Goal: Book appointment/travel/reservation

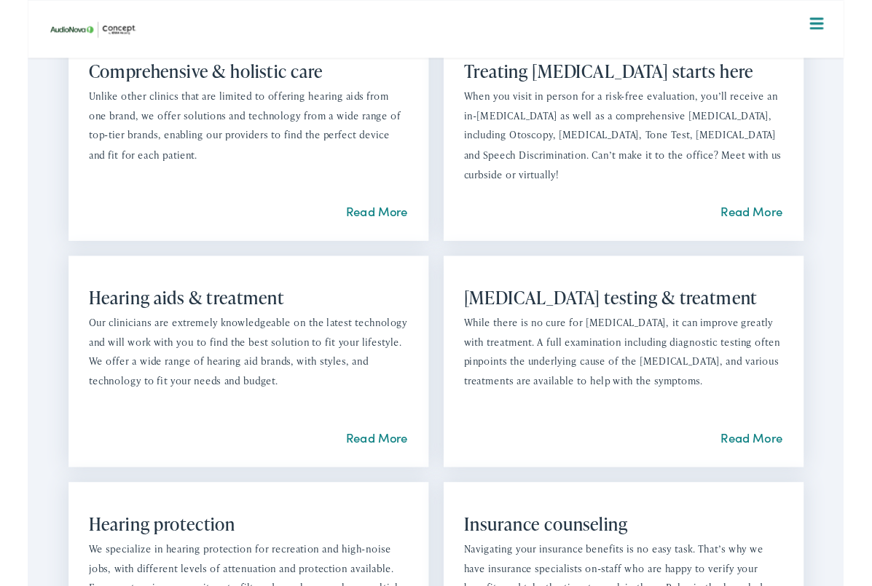
scroll to position [1053, 0]
click at [771, 477] on link "Read More" at bounding box center [774, 468] width 66 height 18
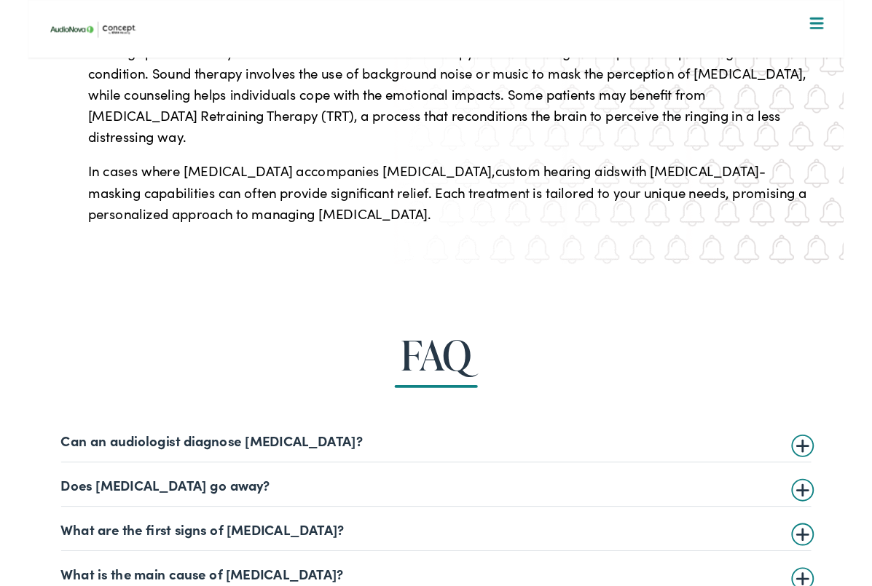
scroll to position [4362, 0]
click at [358, 461] on summary "Can an audiologist diagnose tinnitus?" at bounding box center [436, 469] width 801 height 17
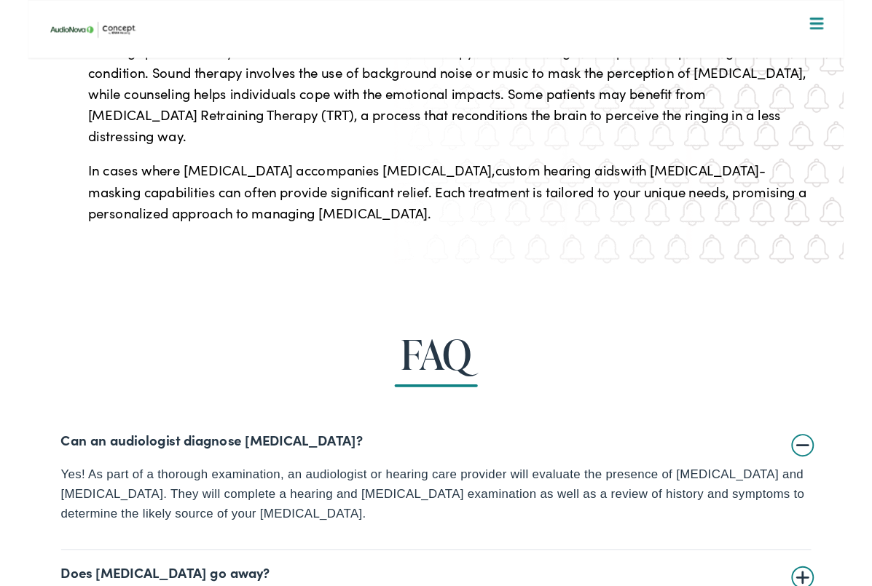
click at [348, 461] on summary "Can an audiologist diagnose tinnitus?" at bounding box center [436, 469] width 801 height 17
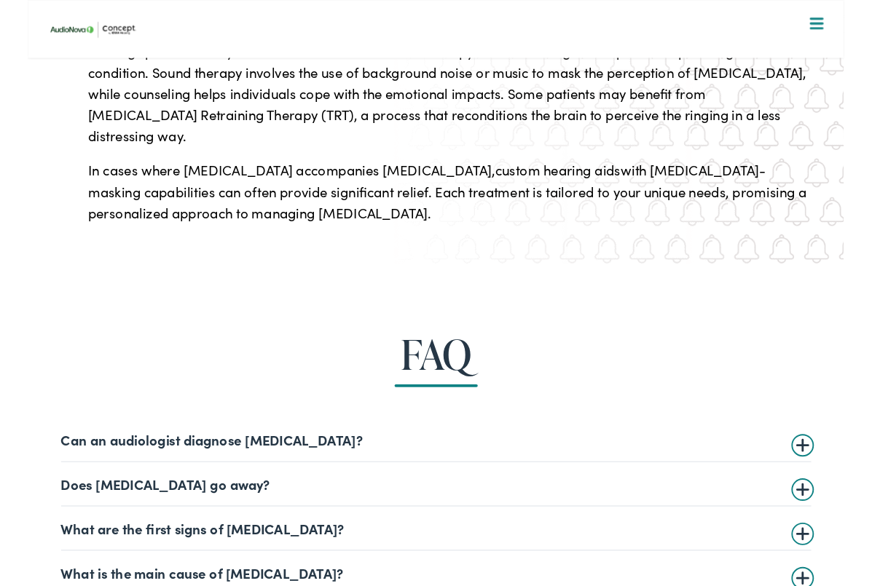
click at [323, 508] on summary "Does tinnitus go away?" at bounding box center [436, 516] width 801 height 17
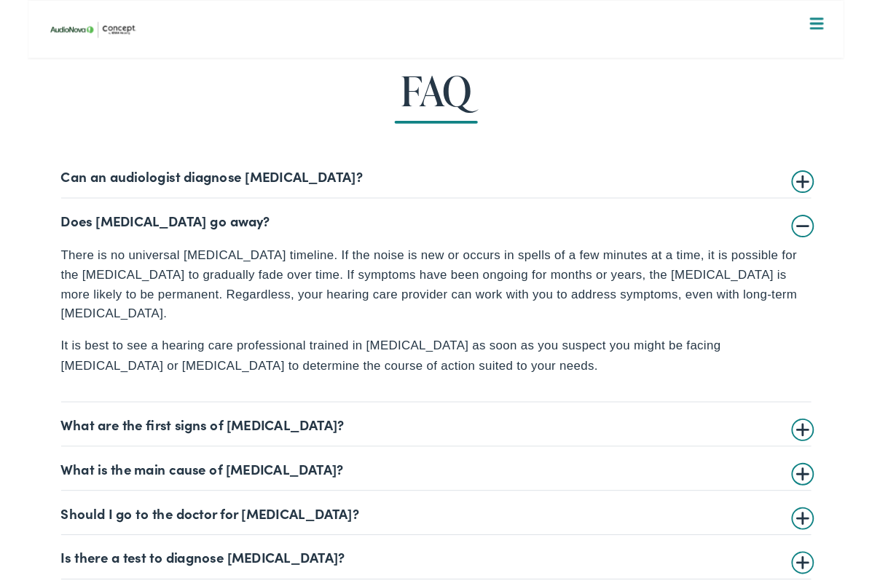
scroll to position [4656, 0]
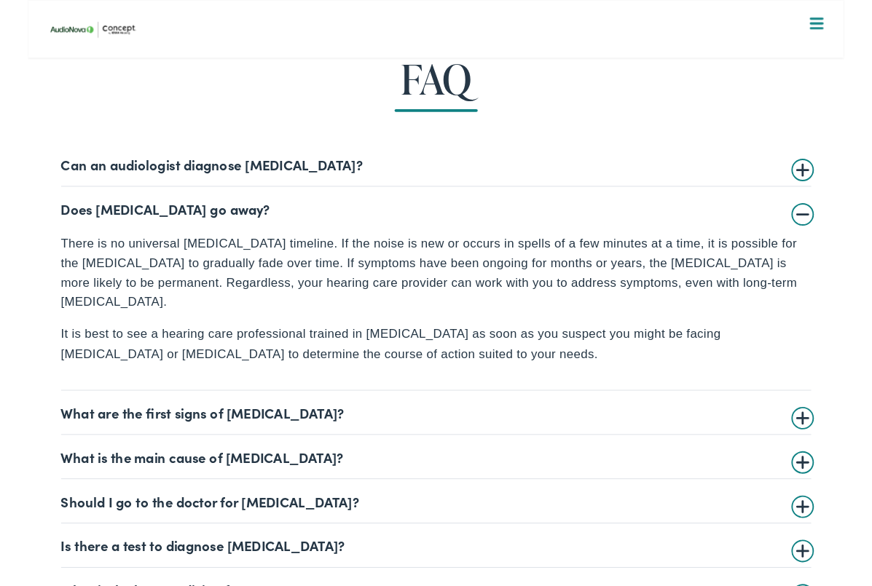
click at [332, 527] on summary "Should I go to the doctor for tinnitus?" at bounding box center [436, 535] width 801 height 17
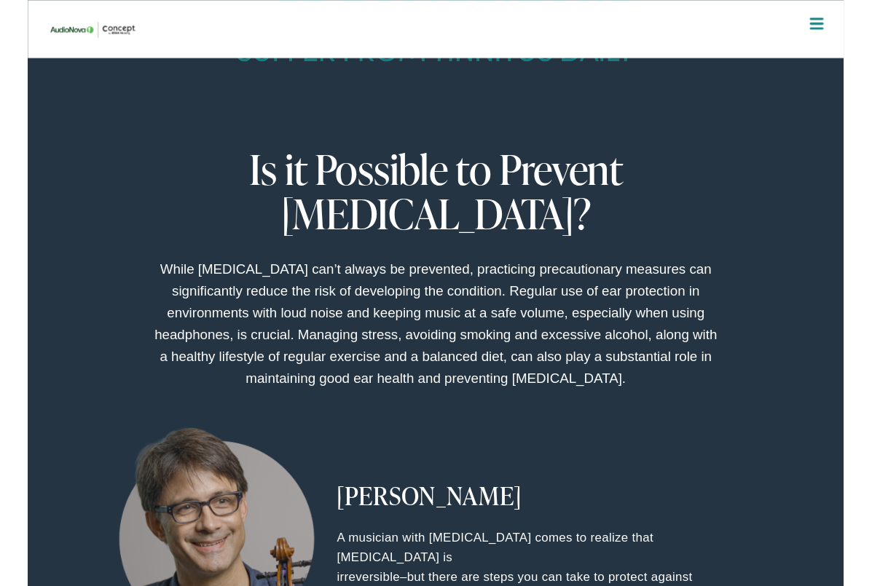
scroll to position [2563, 0]
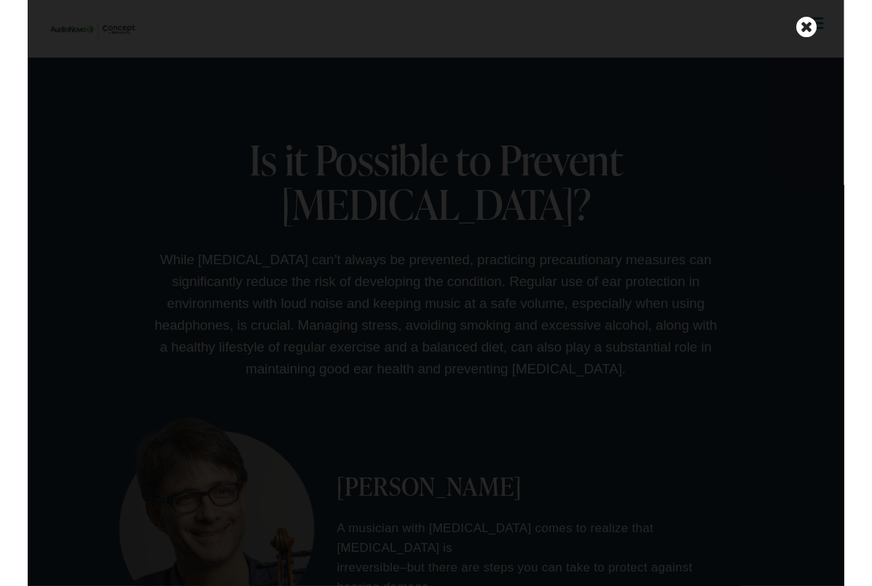
scroll to position [2564, 0]
click at [827, 33] on icon at bounding box center [832, 29] width 22 height 25
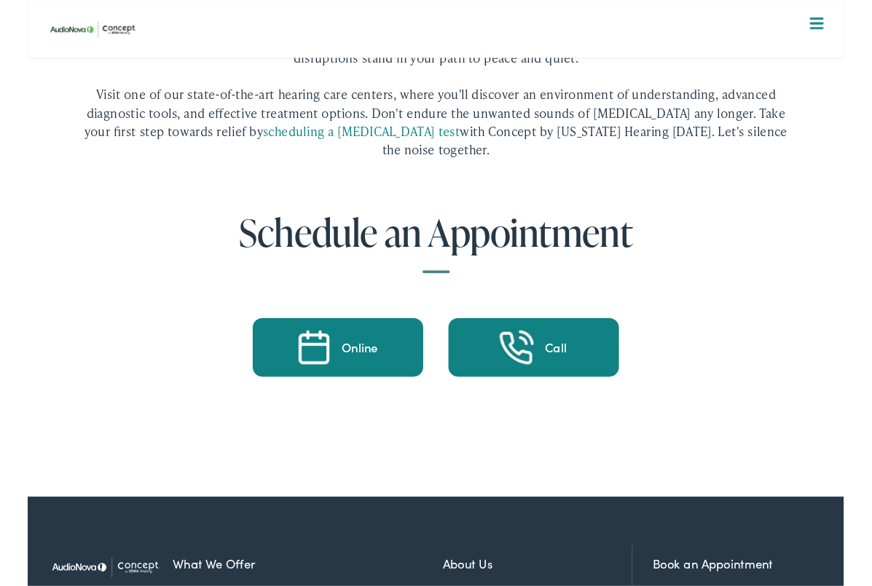
scroll to position [5428, 0]
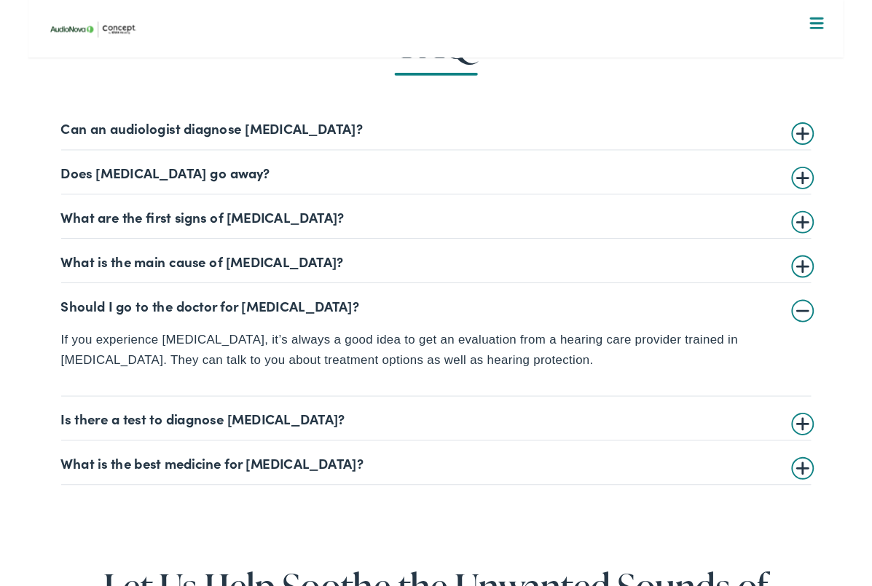
click at [362, 486] on summary "What is the best medicine for tinnitus?" at bounding box center [436, 494] width 801 height 17
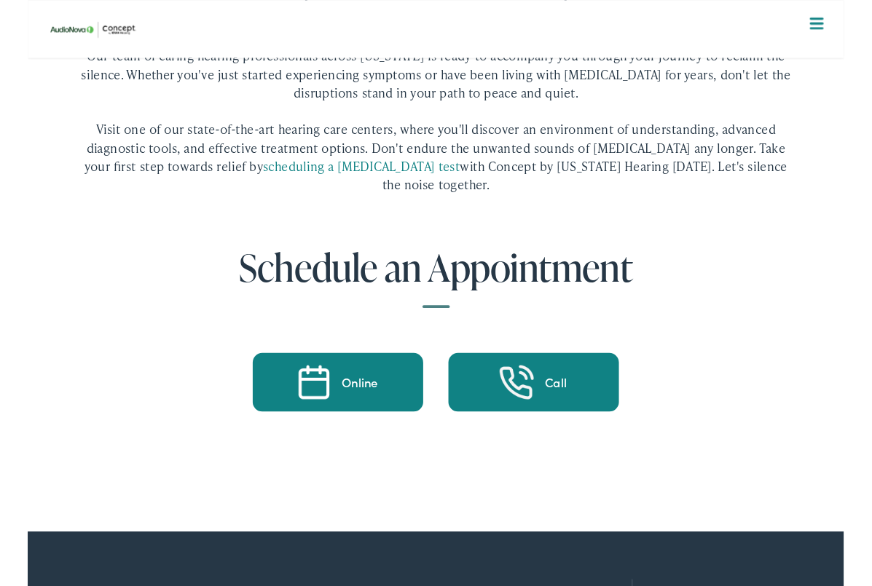
scroll to position [5697, 0]
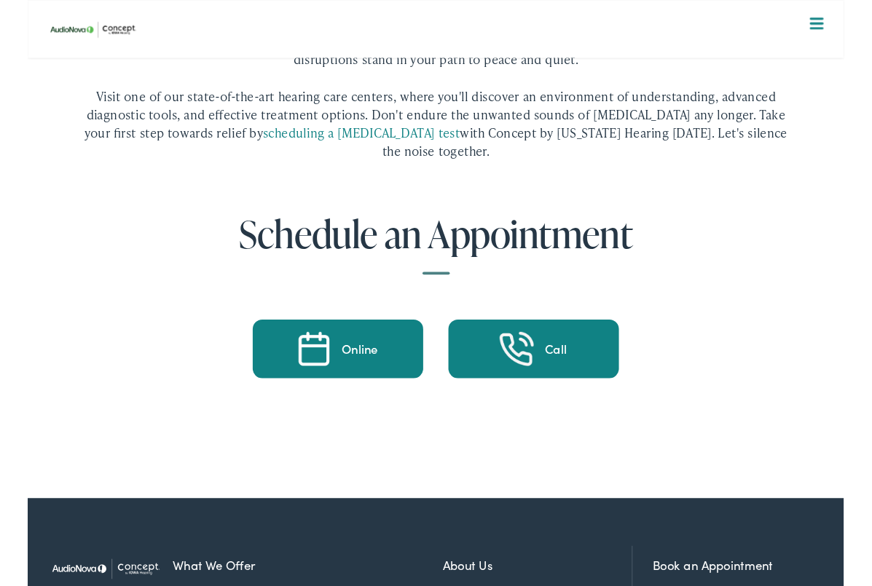
click at [344, 366] on div "Online" at bounding box center [355, 372] width 39 height 13
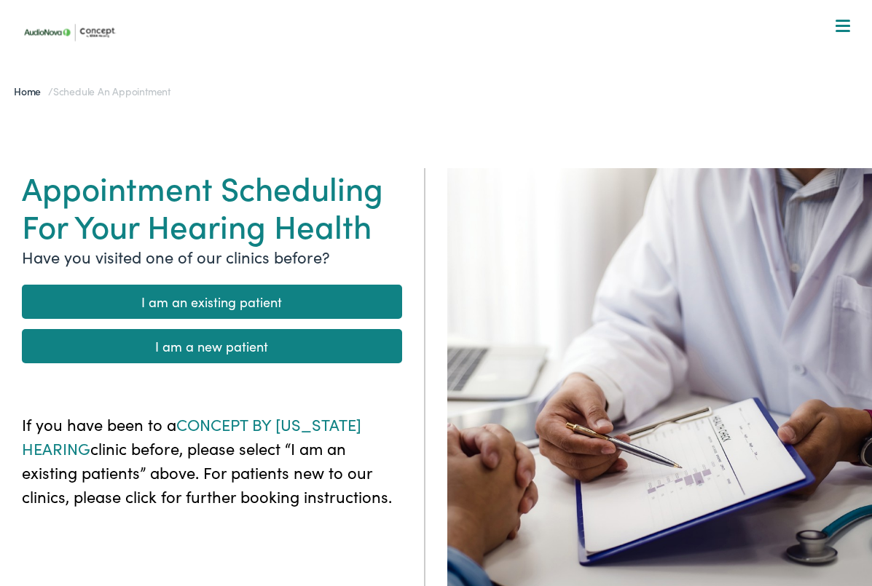
click at [269, 347] on link "I am a new patient" at bounding box center [212, 345] width 380 height 34
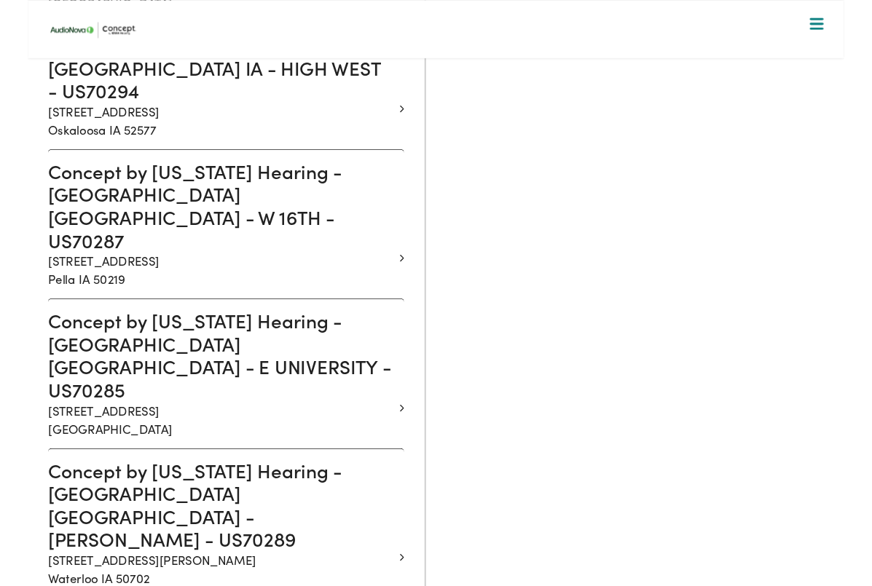
scroll to position [1619, 0]
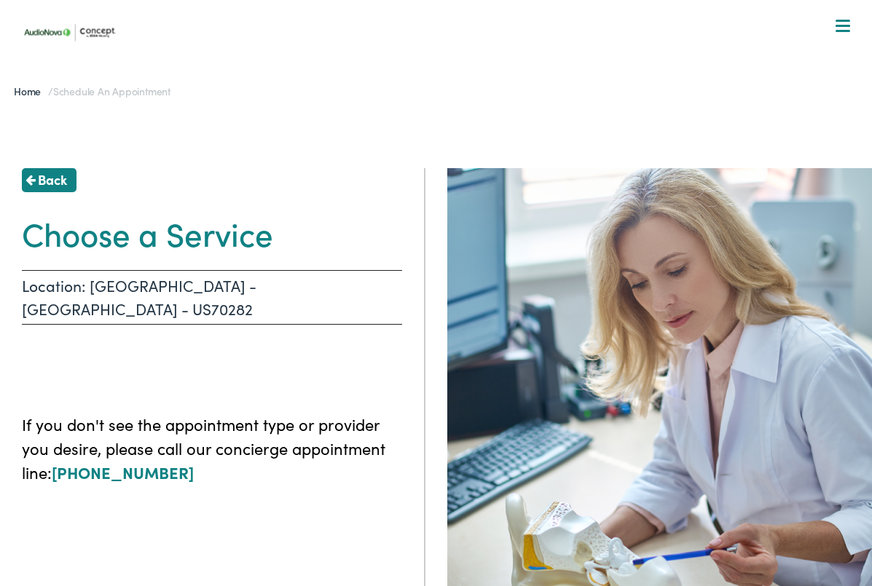
click at [48, 28] on img at bounding box center [71, 31] width 109 height 39
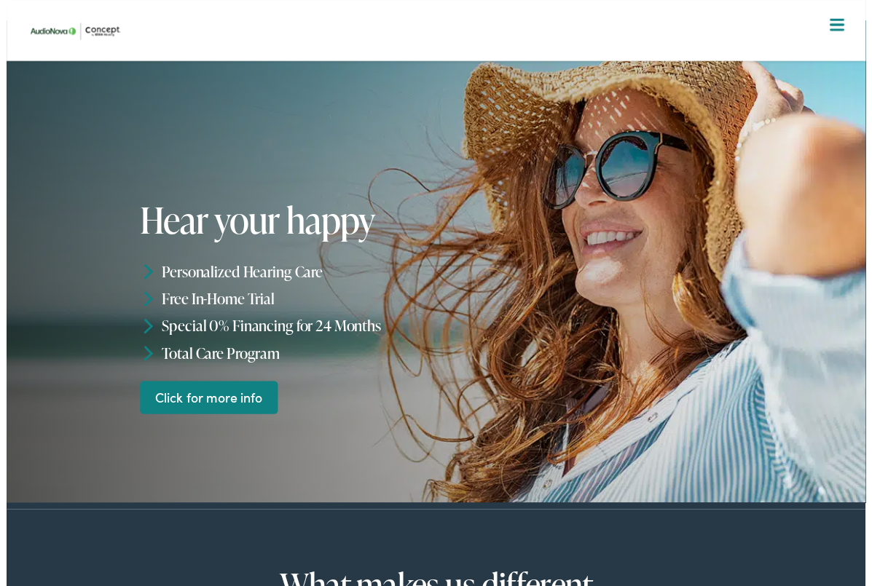
scroll to position [39, 0]
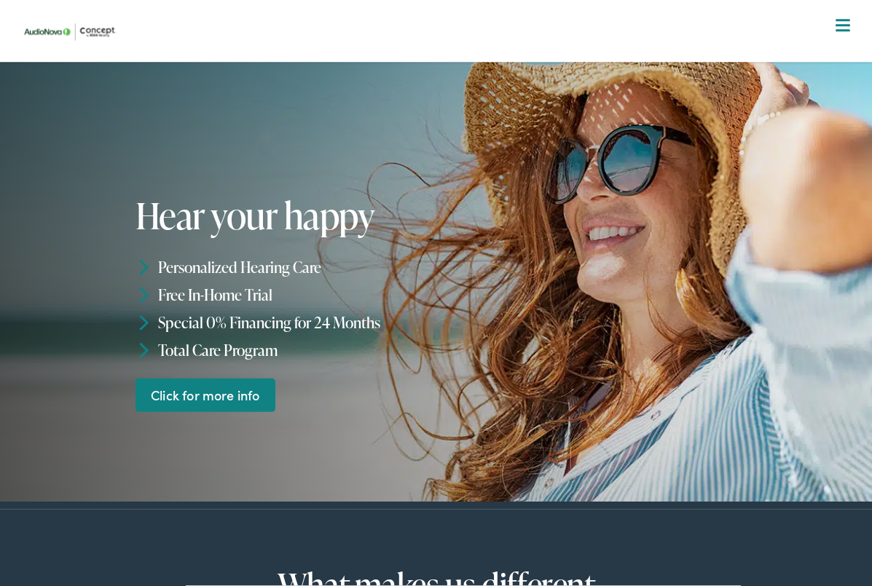
click at [845, 25] on span at bounding box center [842, 25] width 15 height 2
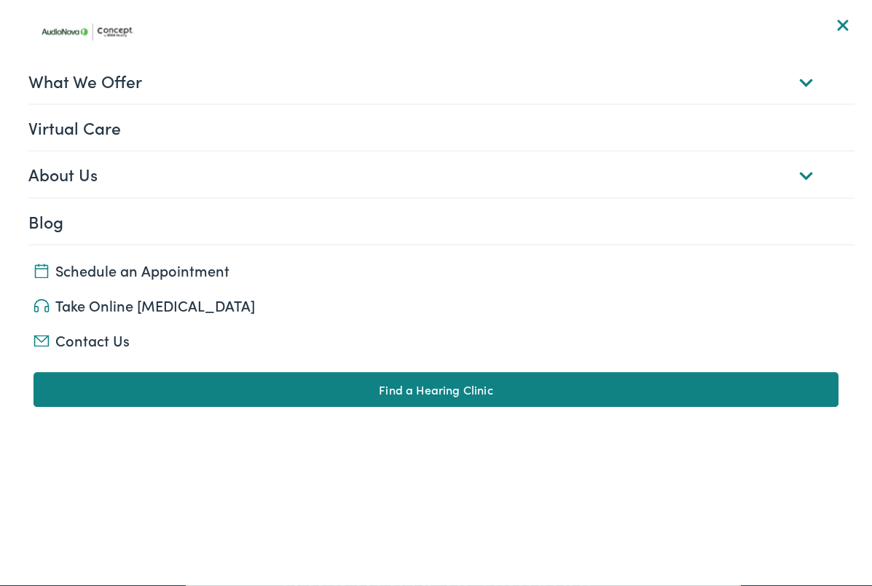
click at [148, 77] on link "What We Offer" at bounding box center [441, 80] width 826 height 45
